Goal: Find specific page/section: Find specific page/section

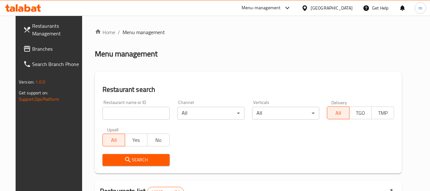
click at [11, 4] on icon at bounding box center [23, 8] width 36 height 8
click at [38, 44] on link "Branches" at bounding box center [52, 48] width 69 height 15
